Goal: Task Accomplishment & Management: Use online tool/utility

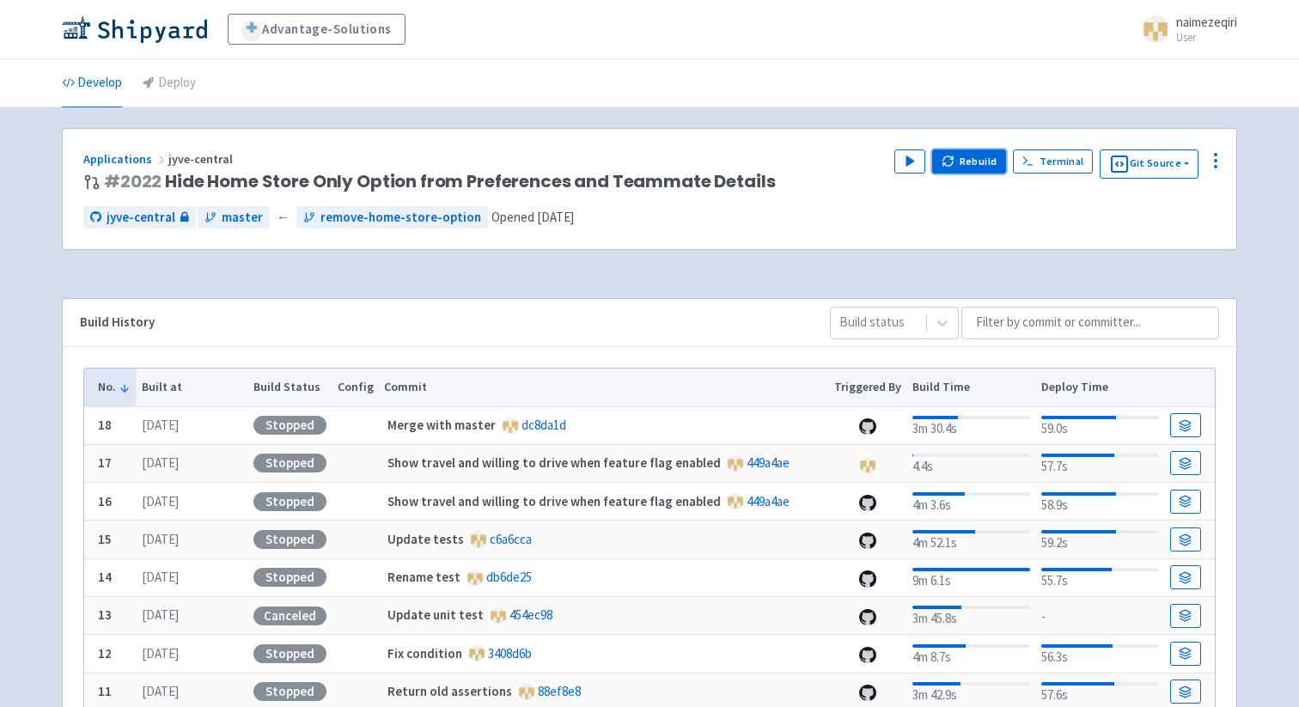
click at [973, 156] on button "Rebuild" at bounding box center [969, 161] width 74 height 24
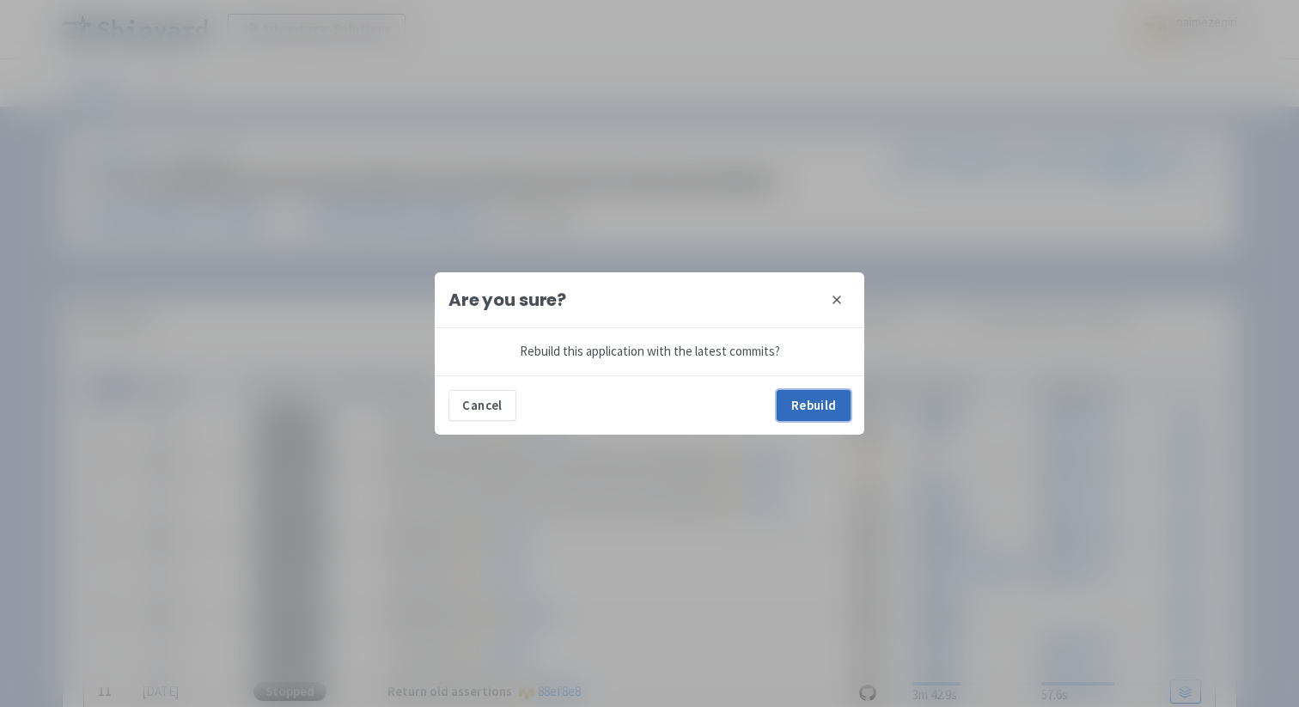
click at [793, 399] on button "Rebuild" at bounding box center [813, 405] width 74 height 31
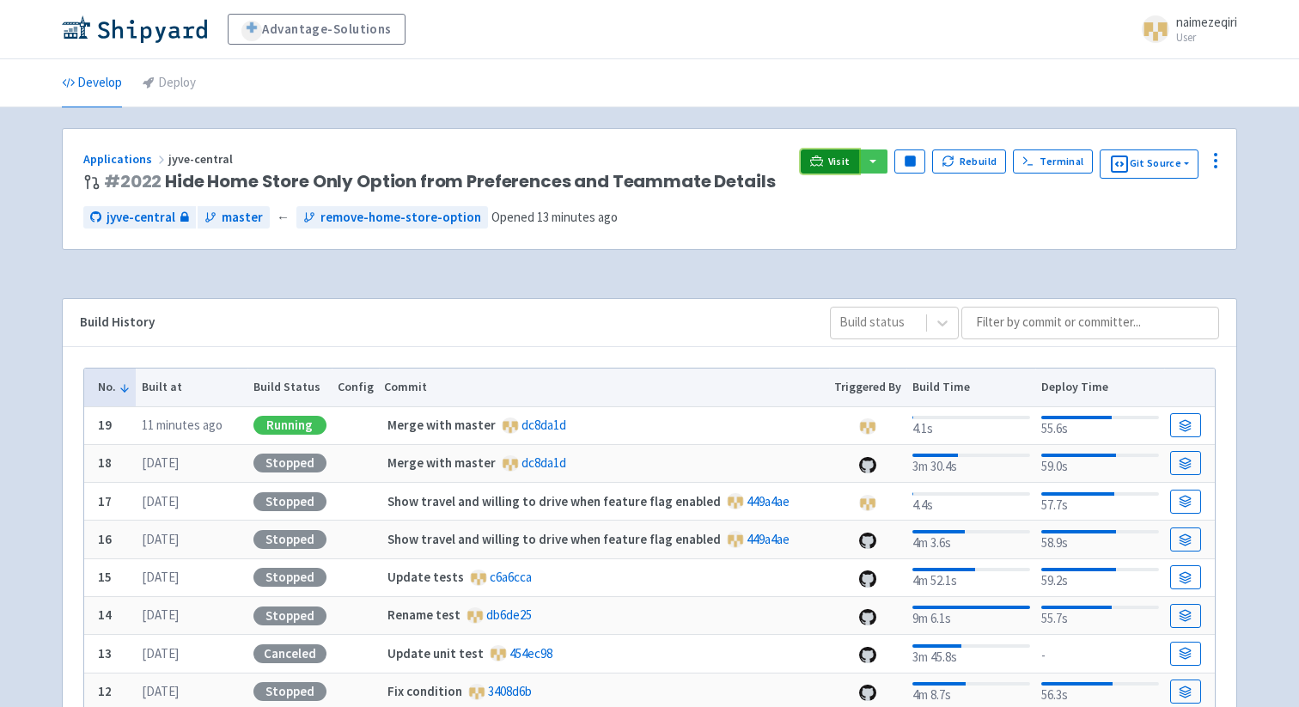
click at [821, 158] on icon at bounding box center [816, 161] width 13 height 13
